Goal: Find specific page/section: Find specific page/section

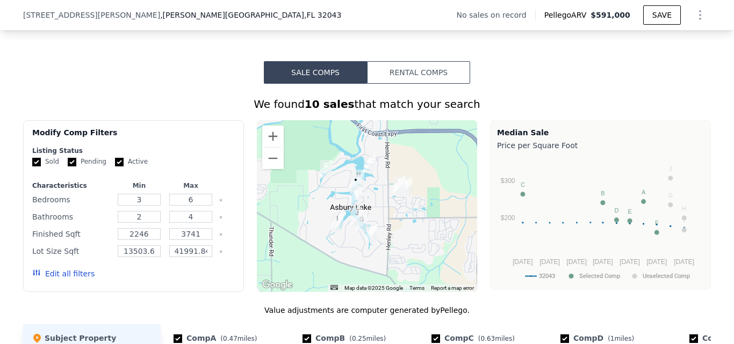
scroll to position [749, 0]
click at [270, 145] on button "Zoom in" at bounding box center [272, 136] width 21 height 21
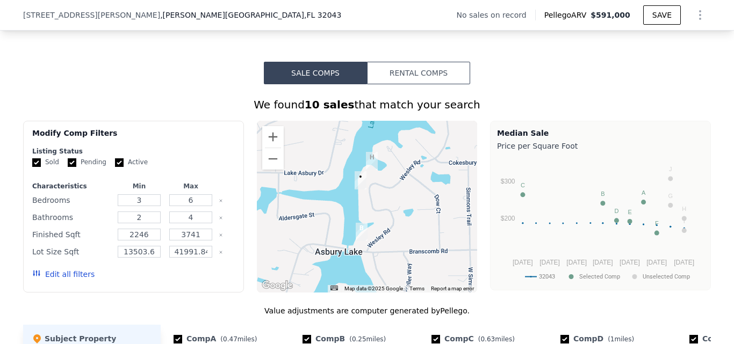
drag, startPoint x: 334, startPoint y: 168, endPoint x: 373, endPoint y: 211, distance: 58.6
click at [373, 211] on div at bounding box center [367, 207] width 221 height 172
click at [268, 148] on button "Zoom in" at bounding box center [272, 136] width 21 height 21
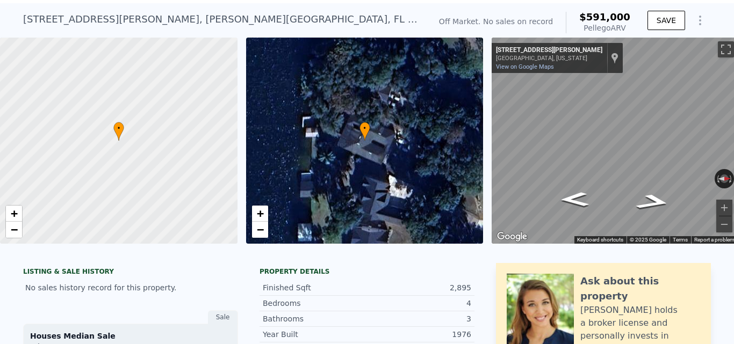
scroll to position [0, 0]
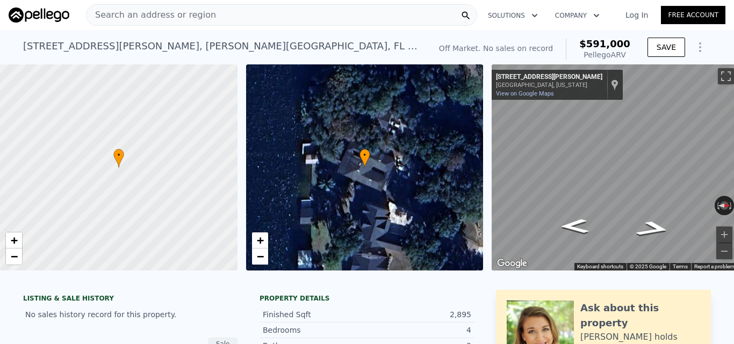
click at [145, 16] on span "Search an address or region" at bounding box center [152, 15] width 130 height 13
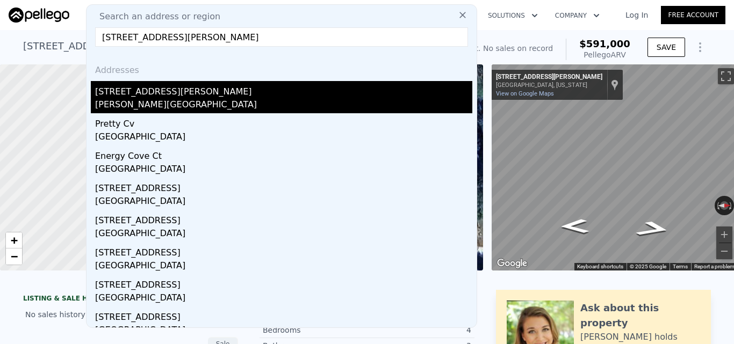
type input "[STREET_ADDRESS][PERSON_NAME]"
click at [214, 109] on div "[PERSON_NAME][GEOGRAPHIC_DATA]" at bounding box center [283, 105] width 377 height 15
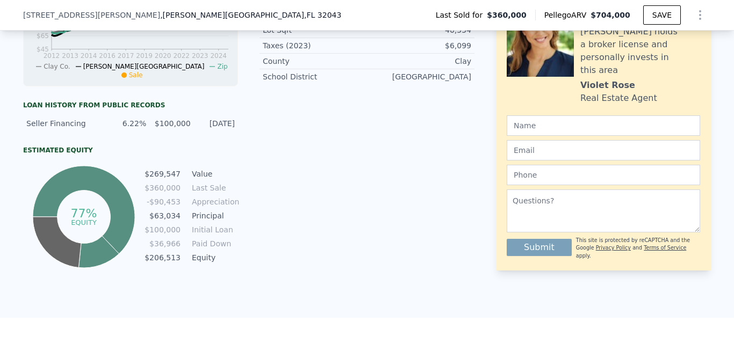
scroll to position [802, 0]
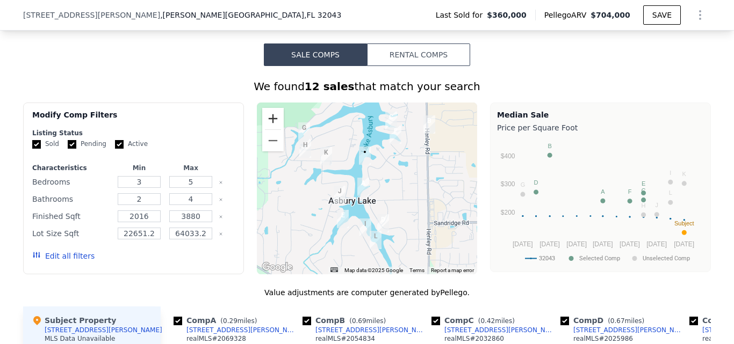
click at [273, 130] on button "Zoom in" at bounding box center [272, 118] width 21 height 21
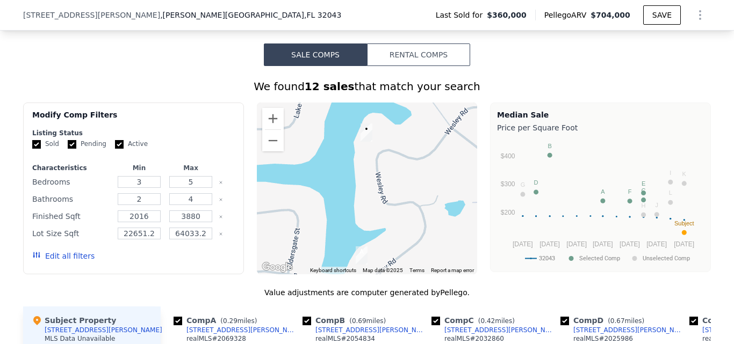
drag, startPoint x: 377, startPoint y: 160, endPoint x: 386, endPoint y: 199, distance: 40.2
click at [386, 199] on div at bounding box center [367, 189] width 221 height 172
click at [269, 152] on button "Zoom out" at bounding box center [272, 140] width 21 height 21
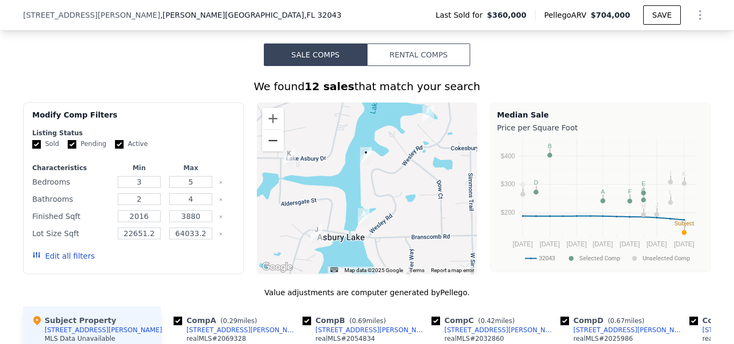
click at [268, 150] on button "Zoom out" at bounding box center [272, 140] width 21 height 21
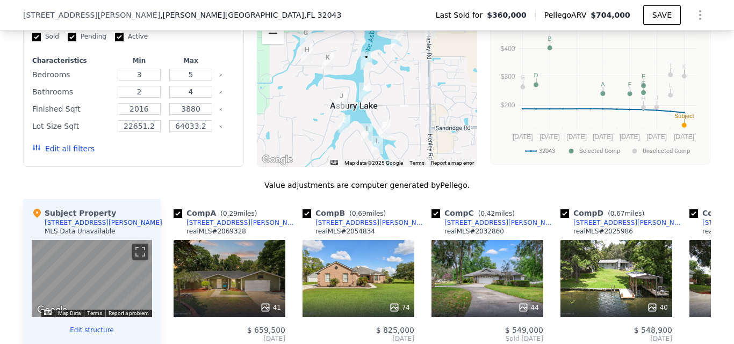
scroll to position [856, 0]
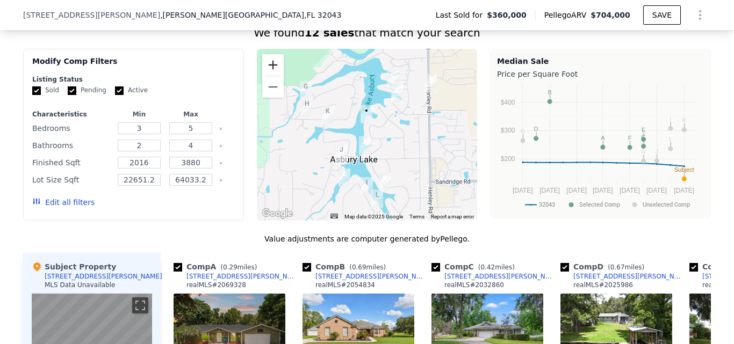
click at [271, 68] on button "Zoom in" at bounding box center [272, 64] width 21 height 21
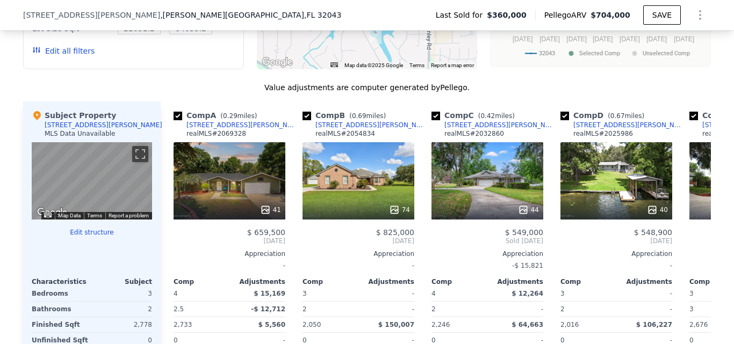
scroll to position [1017, 0]
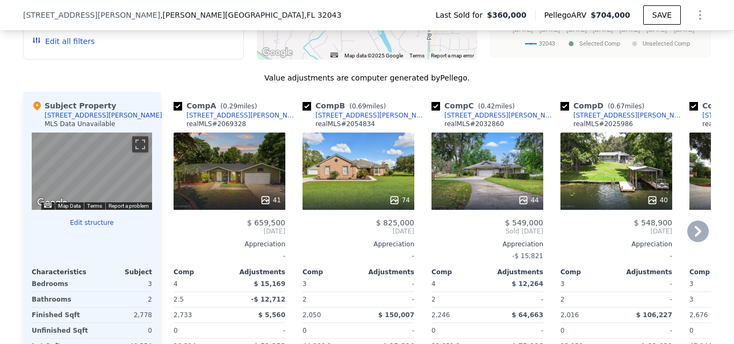
click at [687, 239] on icon at bounding box center [697, 231] width 21 height 21
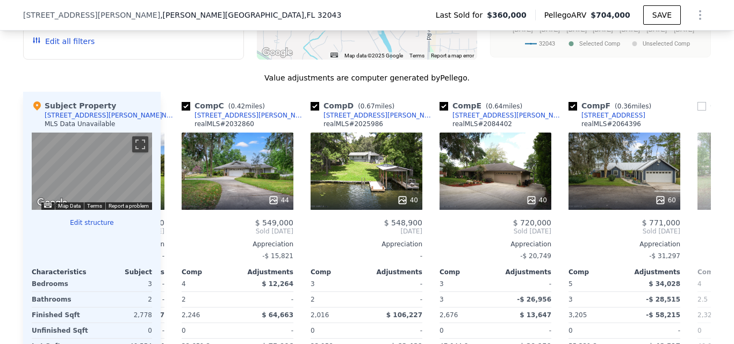
scroll to position [0, 258]
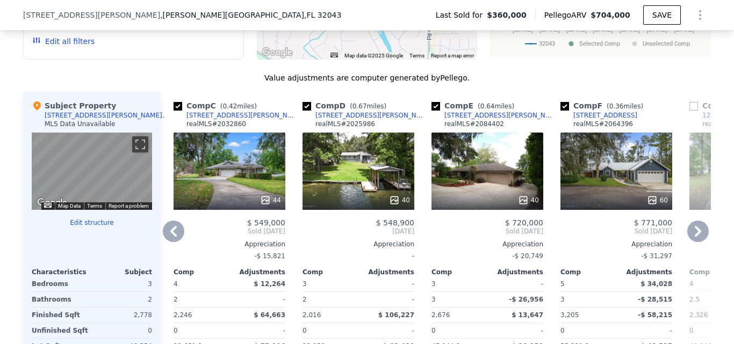
click at [176, 242] on icon at bounding box center [173, 231] width 21 height 21
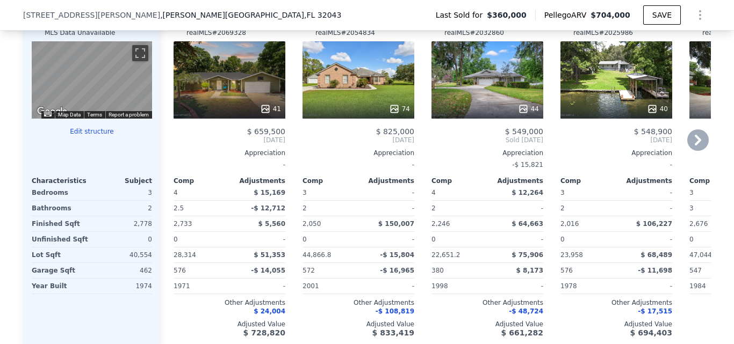
scroll to position [1125, 0]
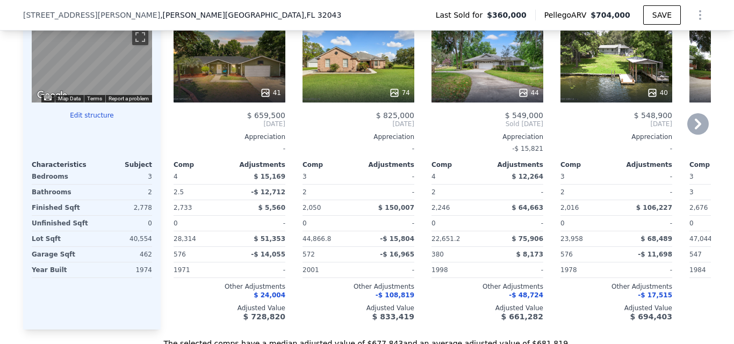
click at [169, 160] on div "Comp A ( 0.29 miles) [STREET_ADDRESS][PERSON_NAME] realMLS # 2069328 41 $ 659,5…" at bounding box center [229, 157] width 120 height 346
